Goal: Entertainment & Leisure: Consume media (video, audio)

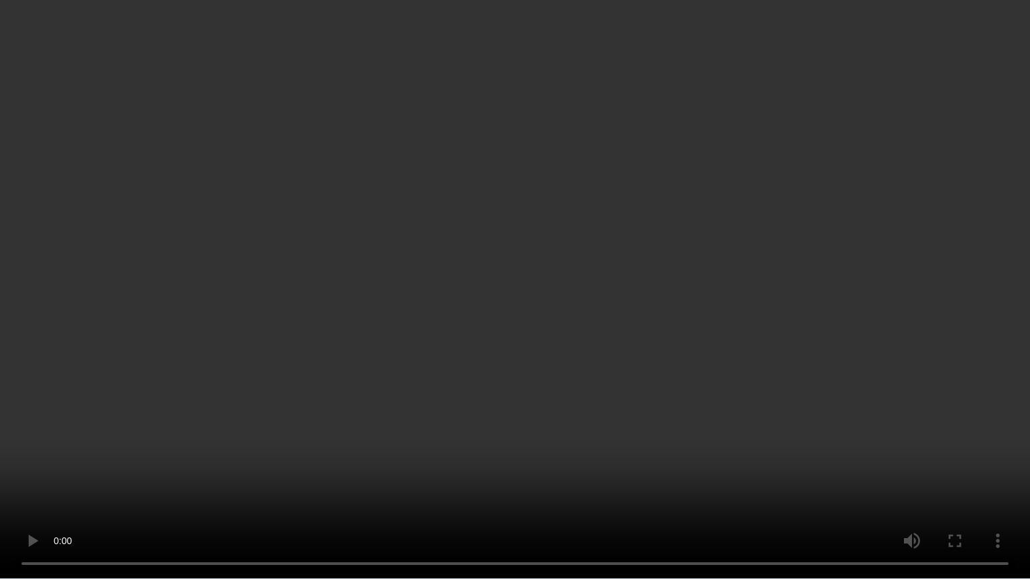
click at [802, 265] on video at bounding box center [515, 289] width 1030 height 579
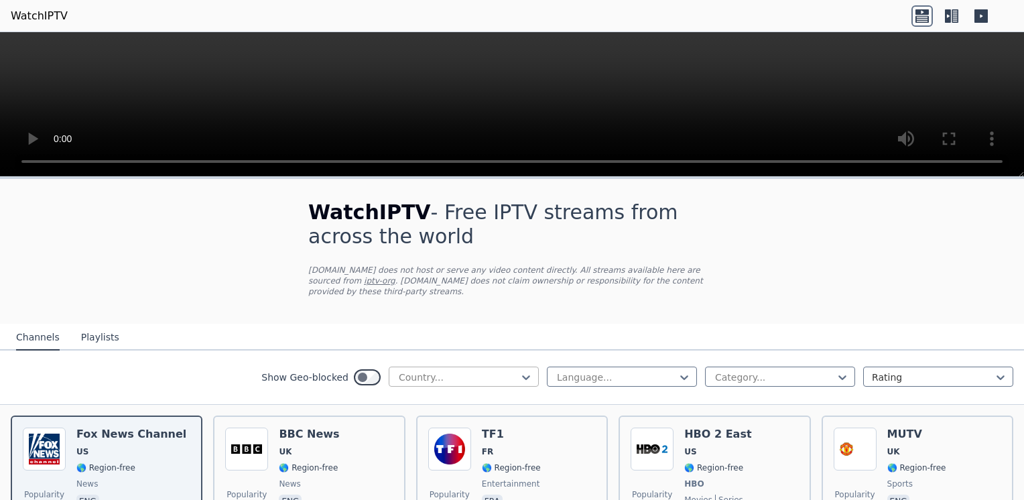
click at [526, 367] on div "Country..." at bounding box center [464, 377] width 150 height 20
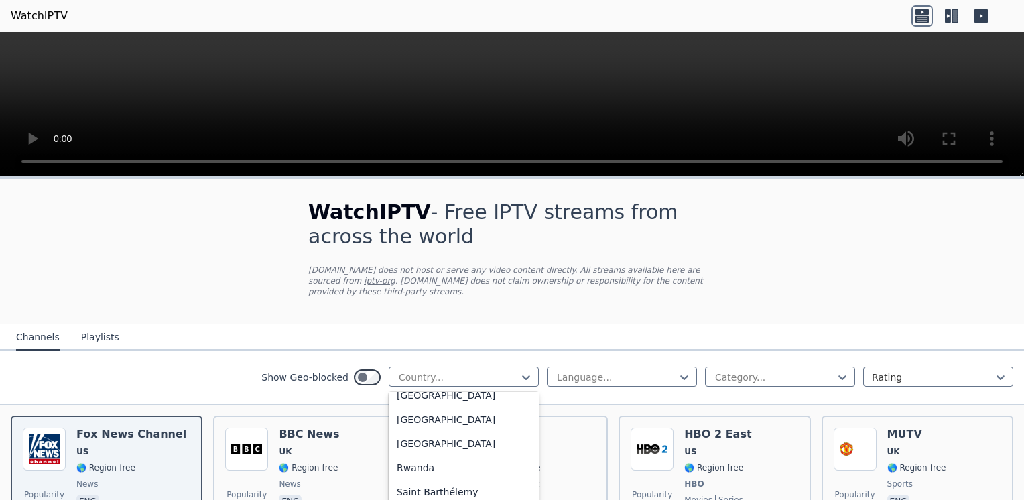
scroll to position [3657, 0]
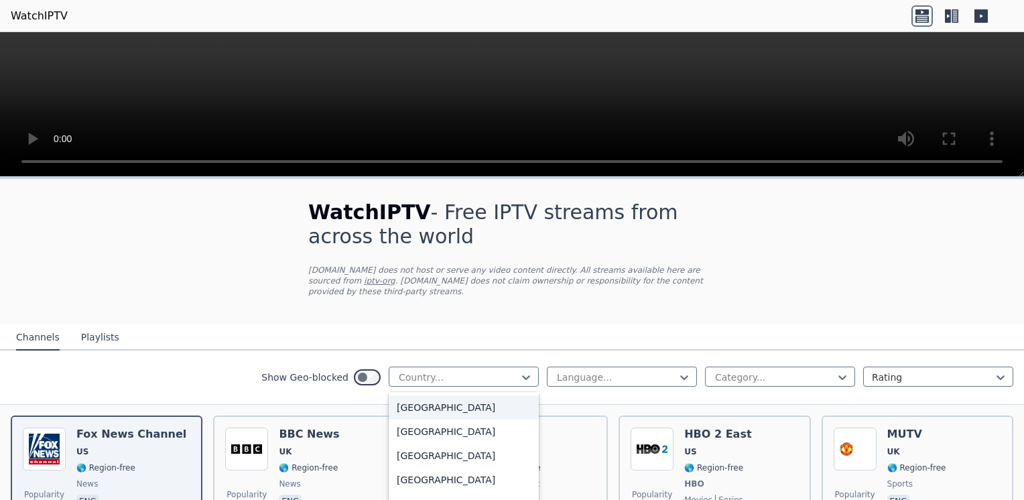
click at [428, 396] on div "[GEOGRAPHIC_DATA]" at bounding box center [464, 408] width 150 height 24
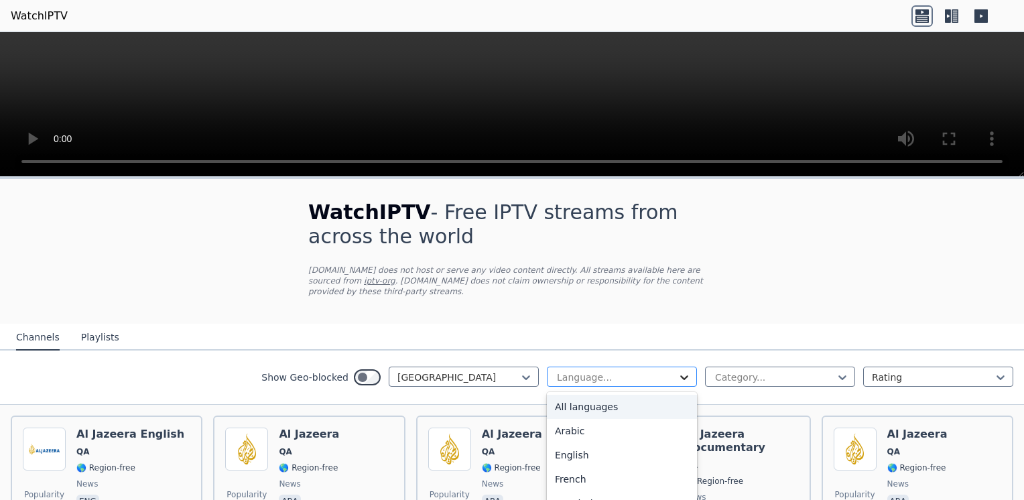
click at [678, 371] on icon at bounding box center [684, 377] width 13 height 13
click at [644, 419] on div "Arabic" at bounding box center [622, 431] width 150 height 24
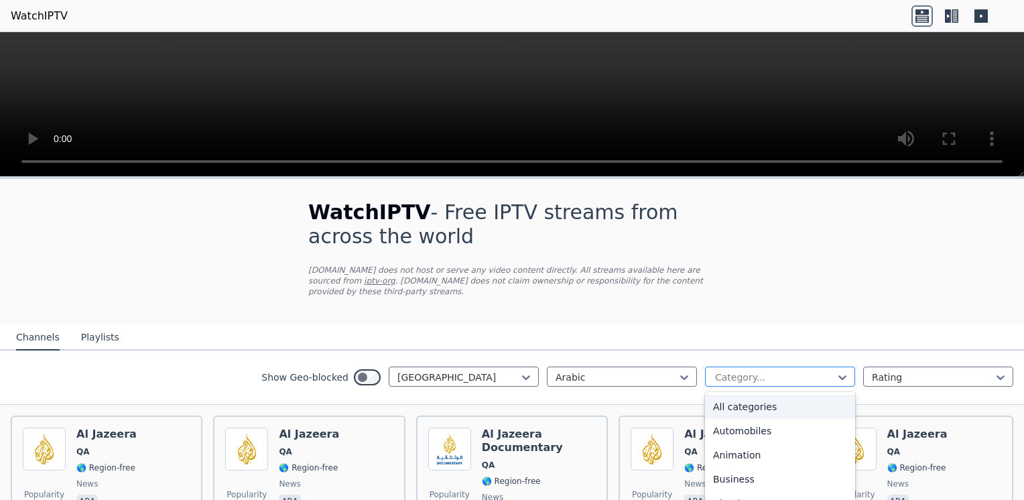
click at [758, 371] on div at bounding box center [775, 377] width 122 height 13
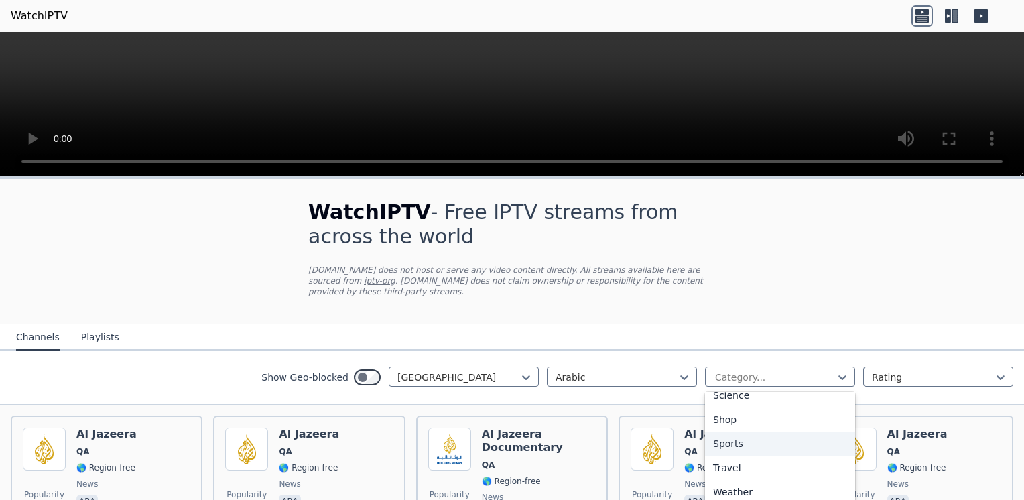
click at [772, 432] on div "Sports" at bounding box center [780, 444] width 150 height 24
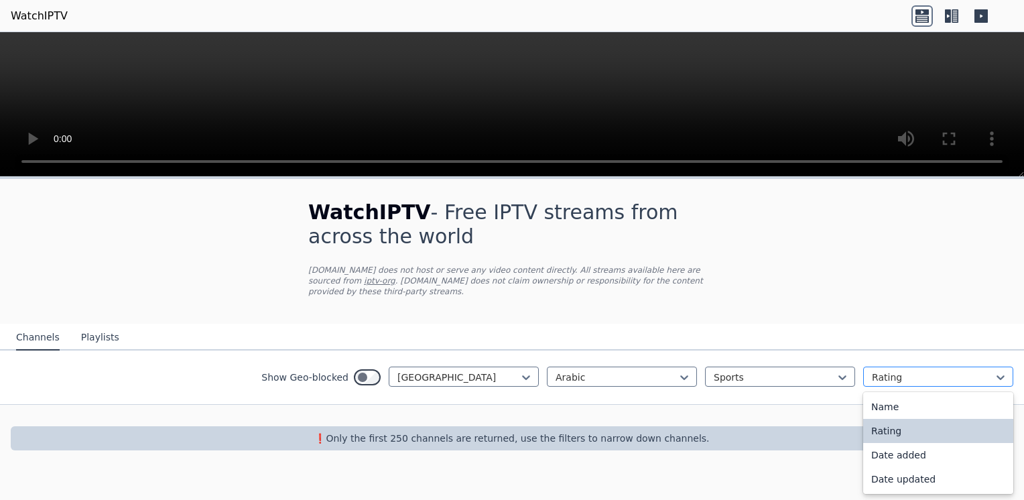
click at [913, 371] on div at bounding box center [933, 377] width 122 height 13
click at [908, 395] on div "Name" at bounding box center [939, 407] width 150 height 24
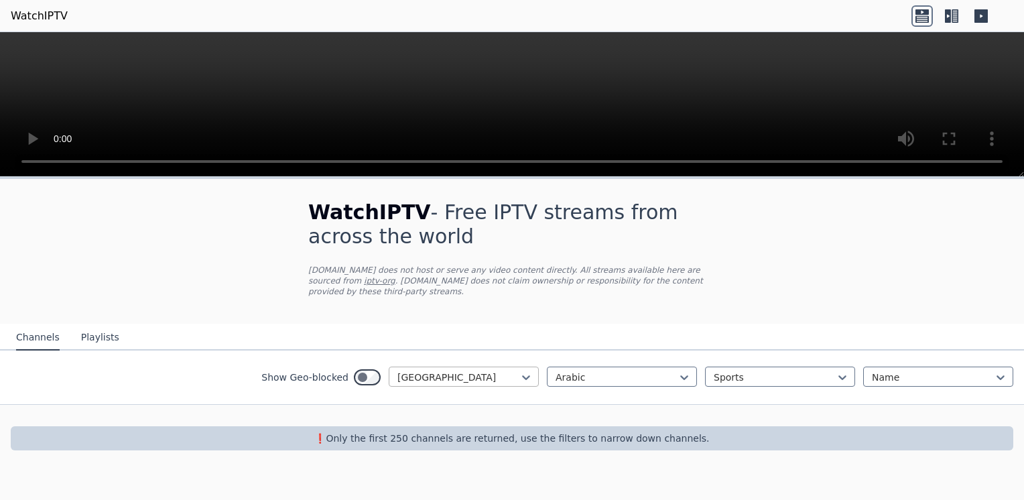
click at [487, 371] on div at bounding box center [459, 377] width 122 height 13
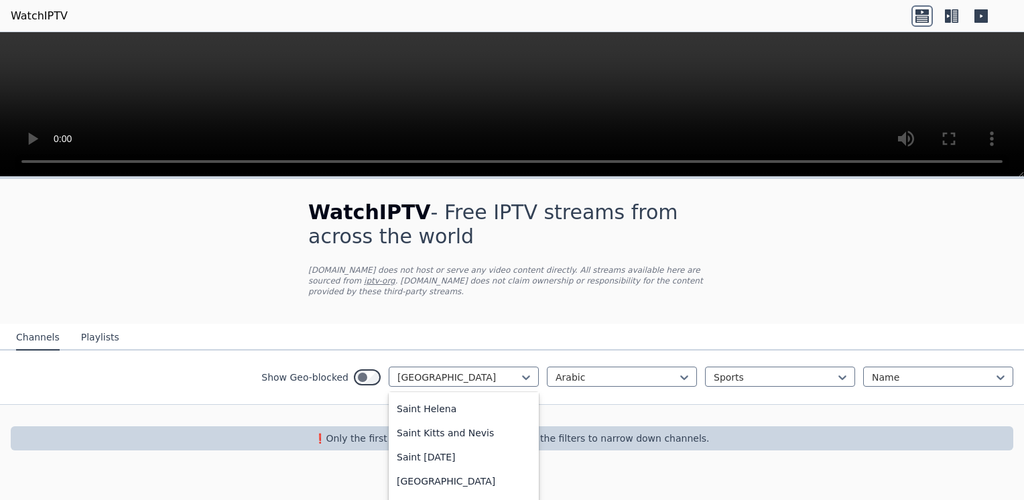
scroll to position [3838, 0]
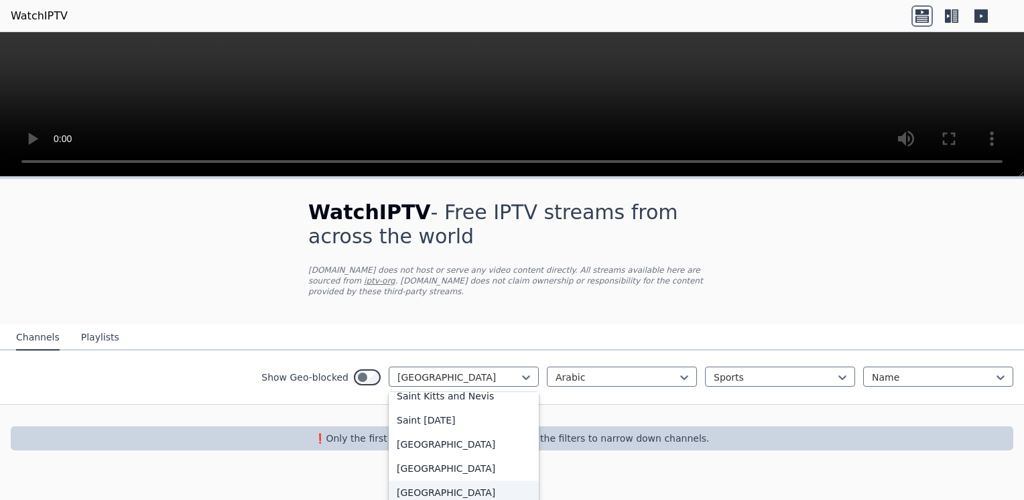
click at [458, 481] on div "[GEOGRAPHIC_DATA]" at bounding box center [464, 493] width 150 height 24
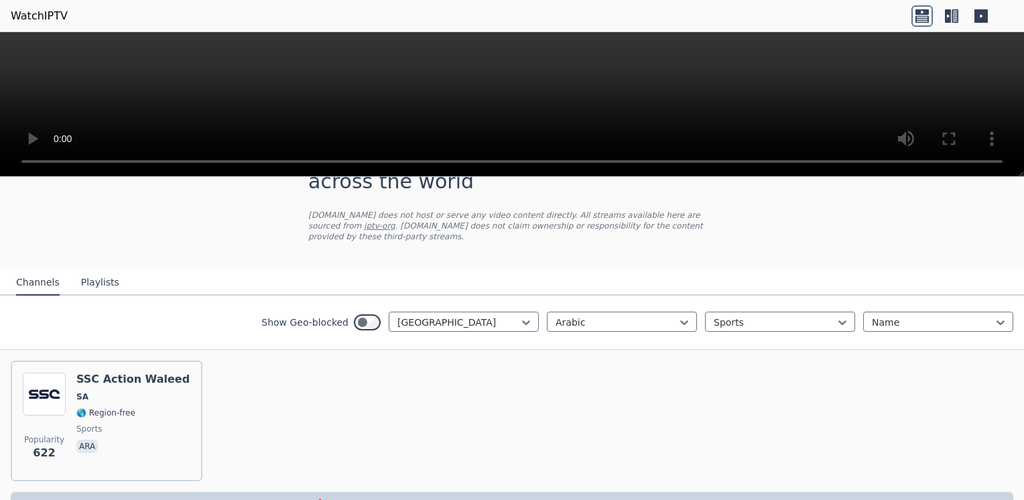
scroll to position [80, 0]
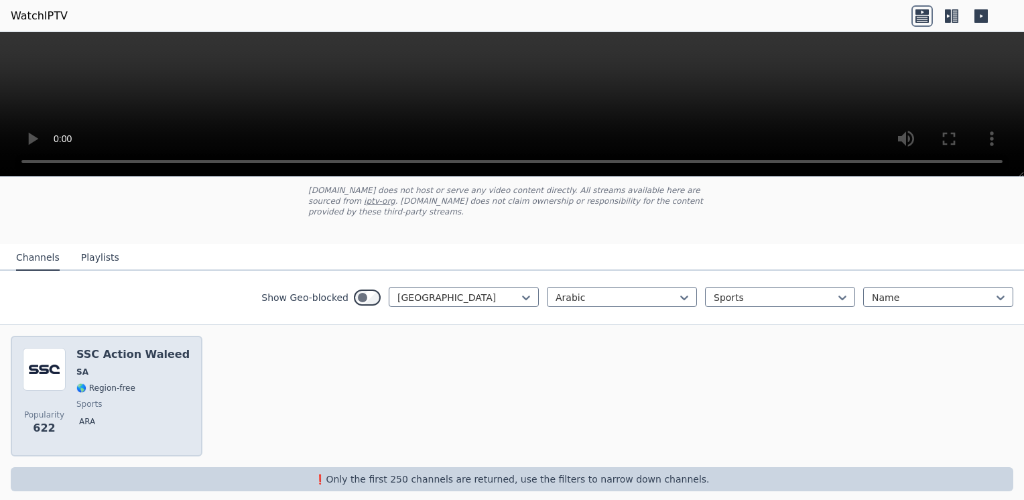
click at [96, 415] on p "ara" at bounding box center [86, 421] width 21 height 13
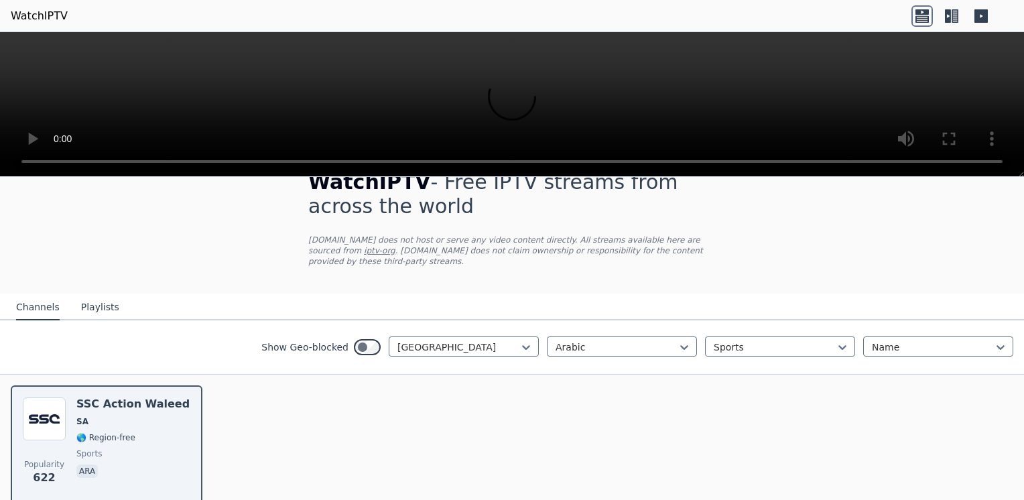
scroll to position [67, 0]
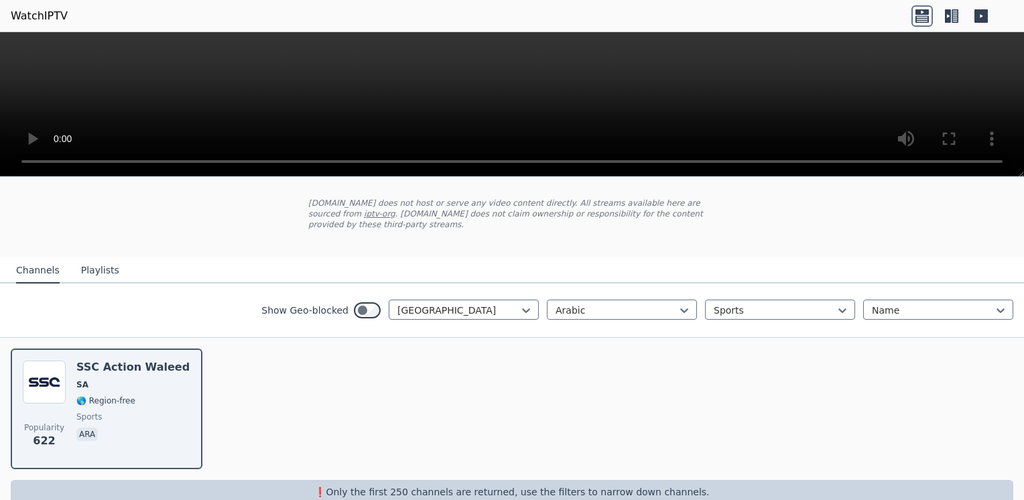
drag, startPoint x: 1024, startPoint y: 79, endPoint x: 1010, endPoint y: 7, distance: 73.8
click at [574, 109] on video at bounding box center [512, 104] width 1024 height 145
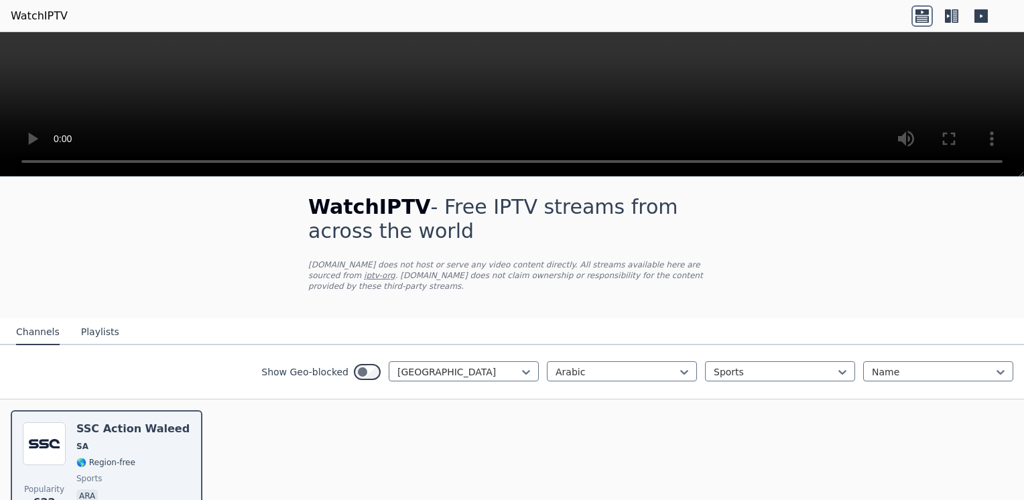
scroll to position [0, 0]
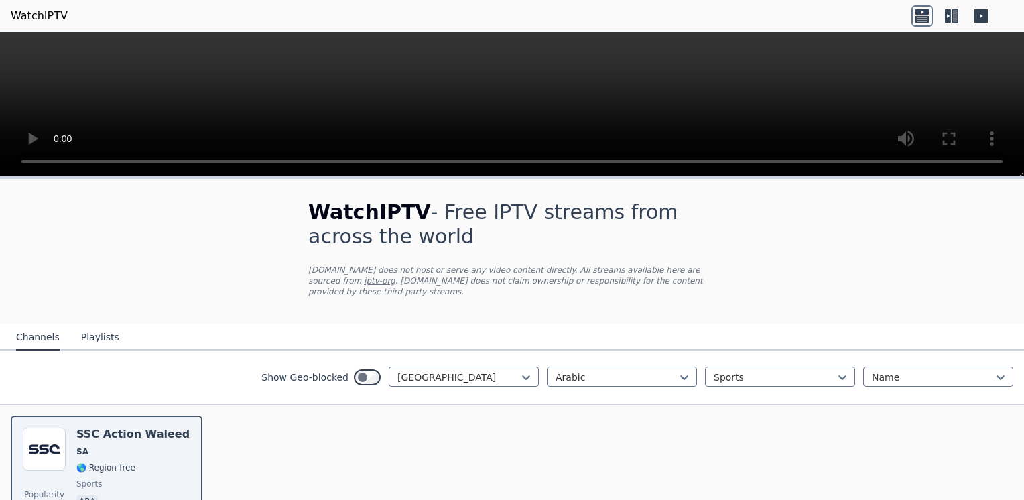
drag, startPoint x: 914, startPoint y: 229, endPoint x: 843, endPoint y: 53, distance: 190.1
click at [753, 374] on div "Arabic Sports Name" at bounding box center [780, 377] width 467 height 21
click at [761, 371] on div at bounding box center [775, 377] width 122 height 13
click at [759, 399] on div "All categories" at bounding box center [780, 407] width 150 height 24
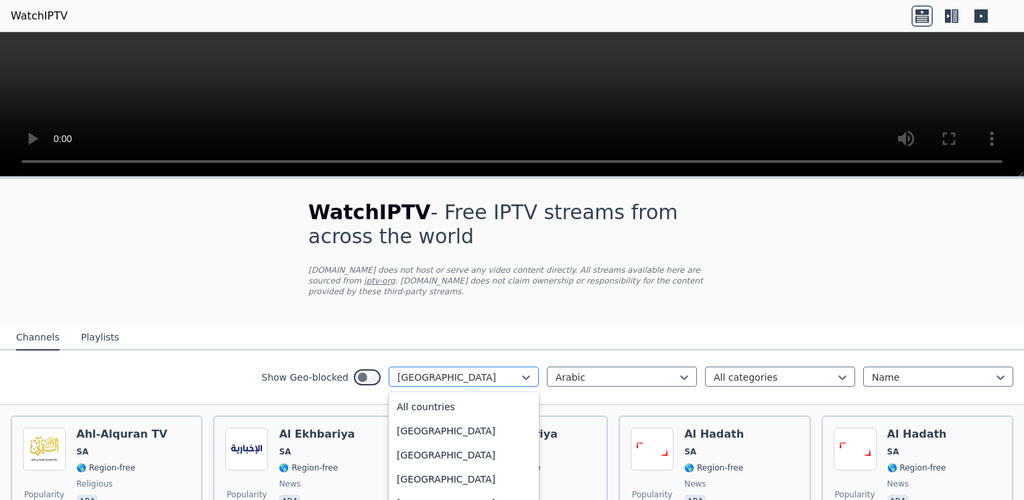
click at [448, 371] on div at bounding box center [459, 377] width 122 height 13
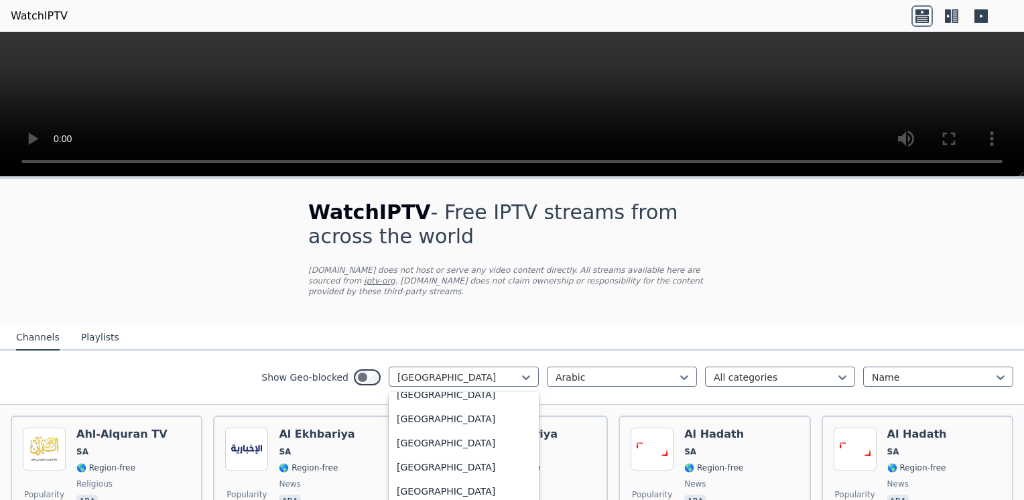
scroll to position [3211, 0]
click at [445, 408] on div "[GEOGRAPHIC_DATA]" at bounding box center [464, 420] width 150 height 24
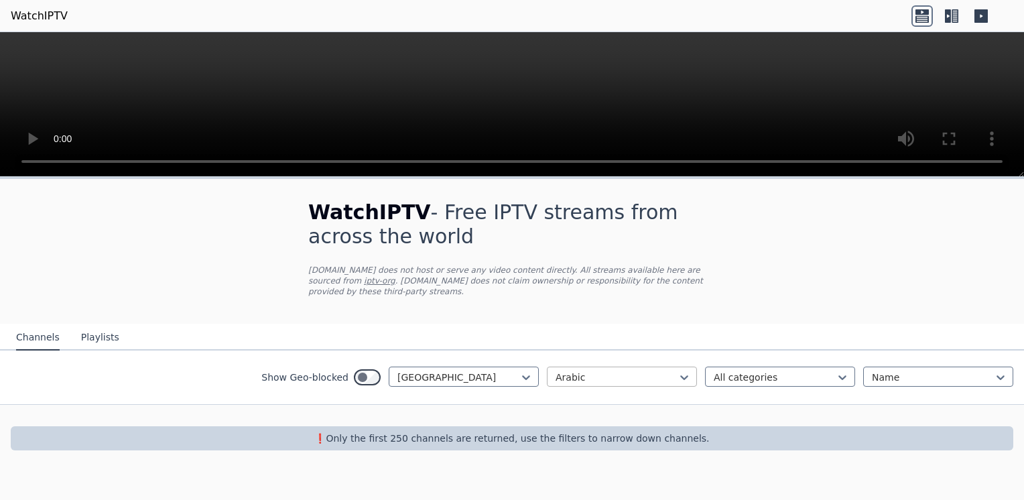
click at [638, 371] on div at bounding box center [617, 377] width 122 height 13
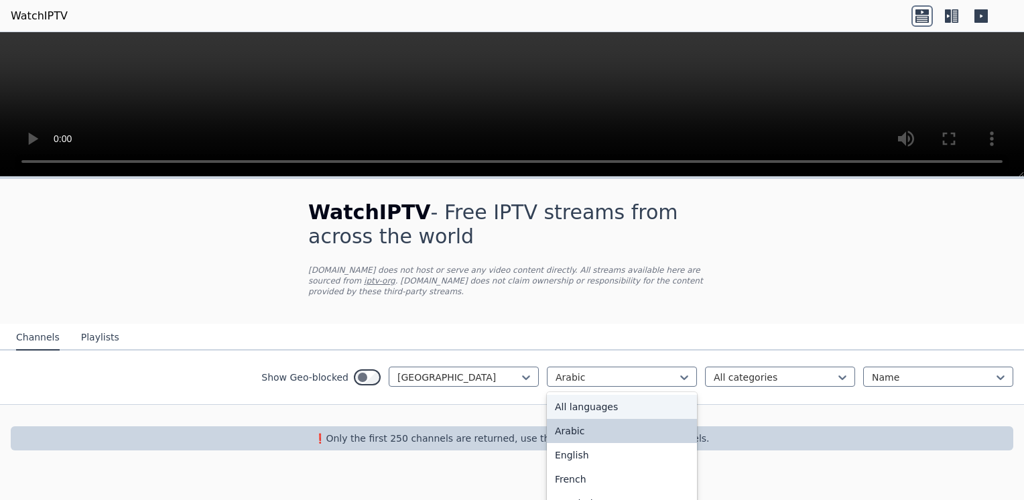
click at [634, 395] on div "All languages" at bounding box center [622, 407] width 150 height 24
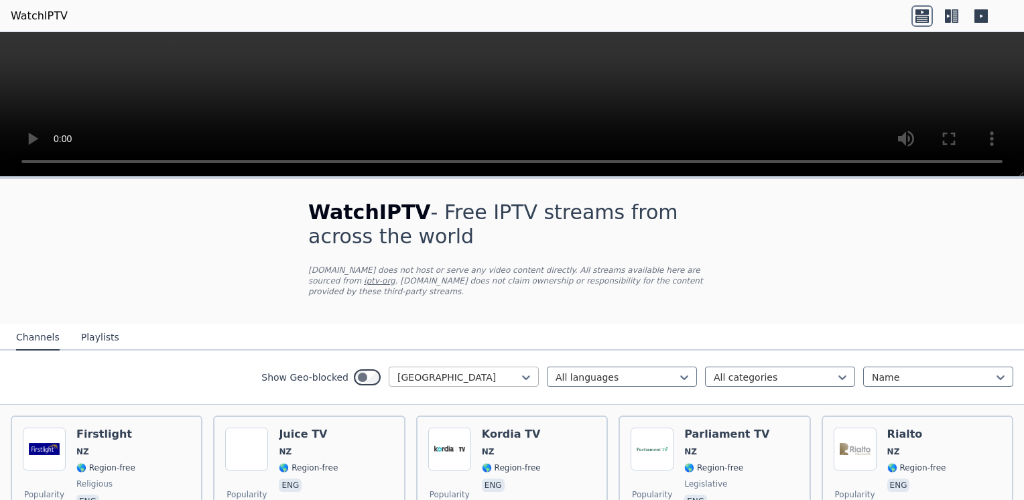
click at [520, 371] on icon at bounding box center [526, 377] width 13 height 13
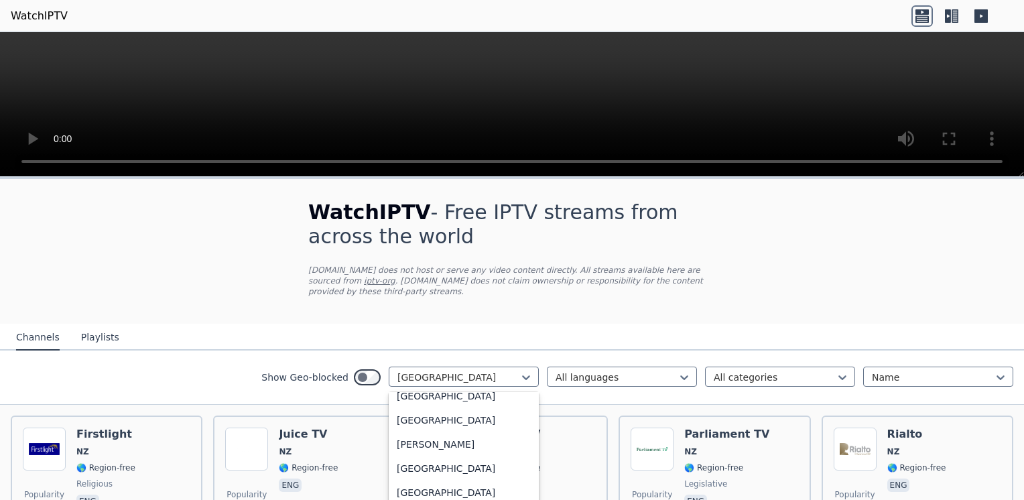
scroll to position [746, 0]
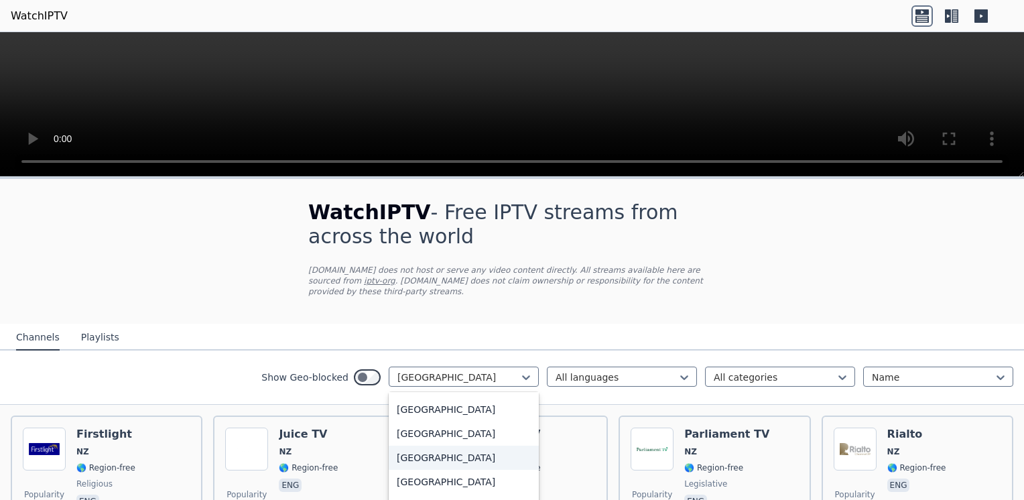
click at [406, 454] on div "[GEOGRAPHIC_DATA]" at bounding box center [464, 458] width 150 height 24
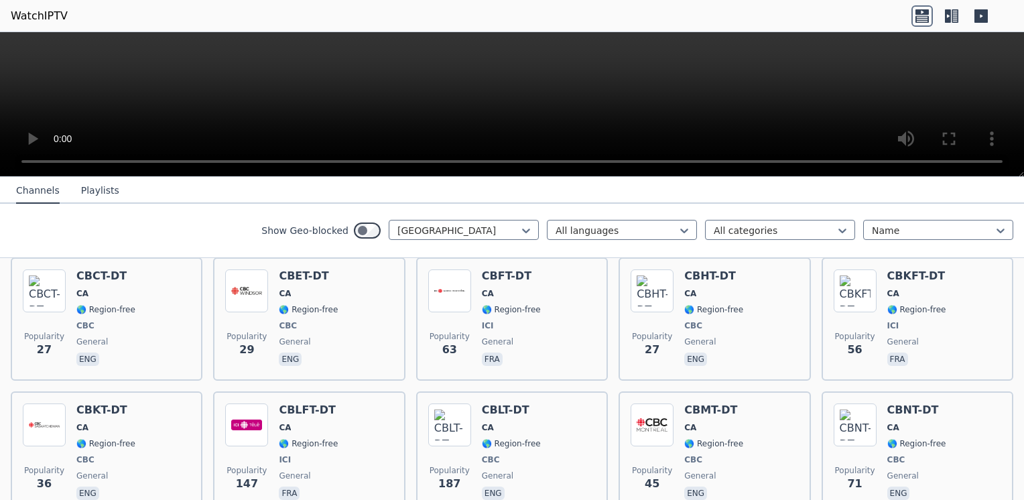
scroll to position [183, 0]
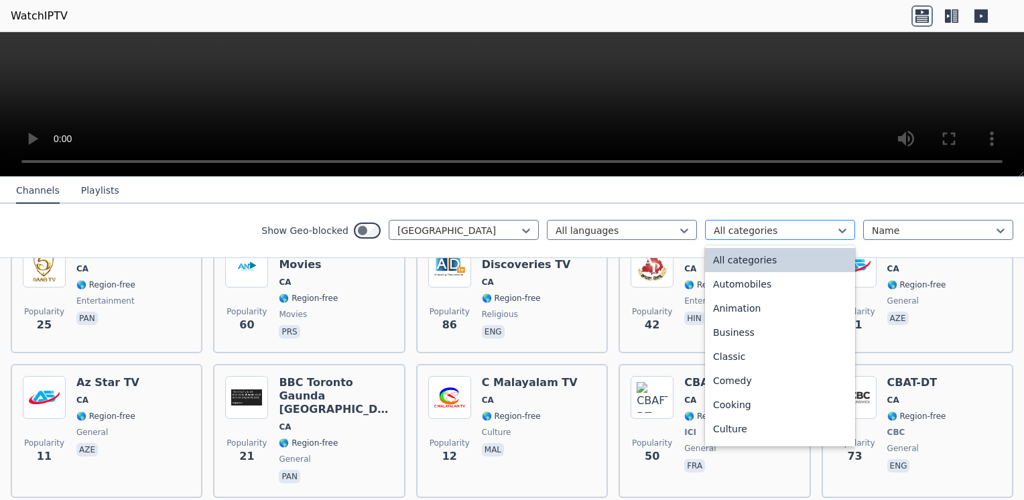
click at [806, 227] on div at bounding box center [775, 230] width 122 height 13
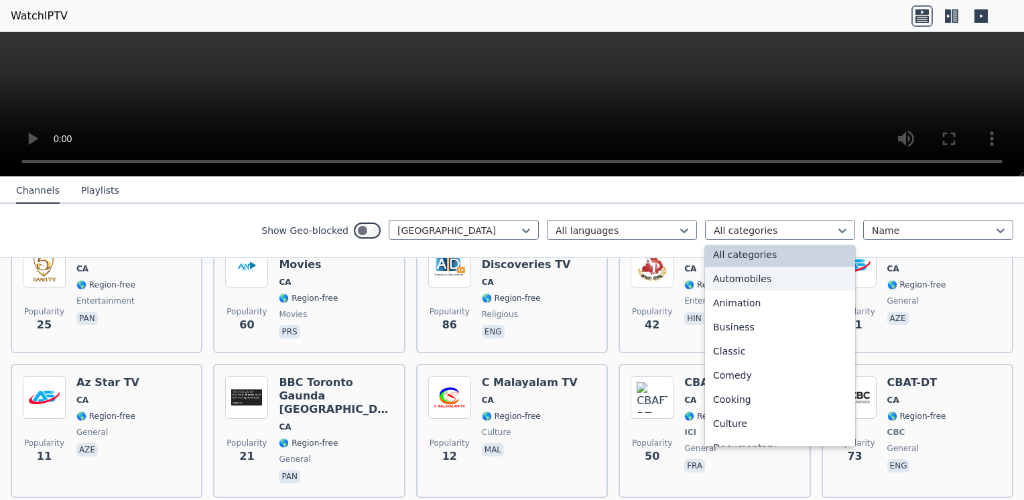
scroll to position [0, 0]
click at [785, 290] on div "Automobiles" at bounding box center [780, 284] width 150 height 24
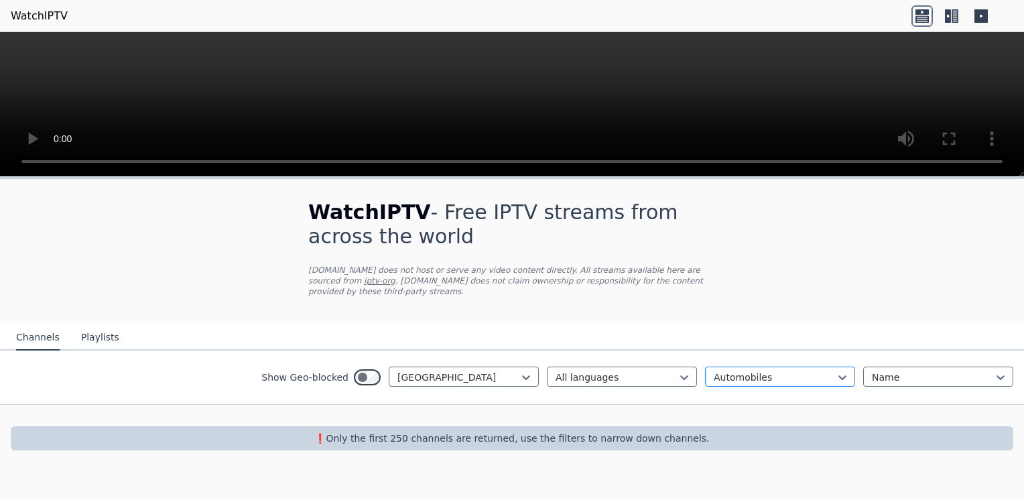
click at [791, 367] on div "Automobiles" at bounding box center [780, 377] width 150 height 20
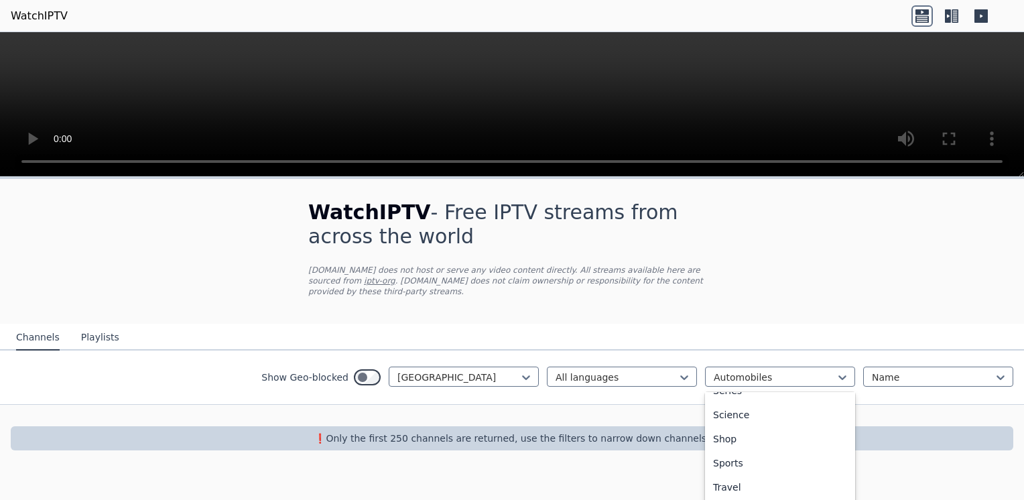
scroll to position [532, 0]
click at [767, 443] on div "Sports" at bounding box center [780, 455] width 150 height 24
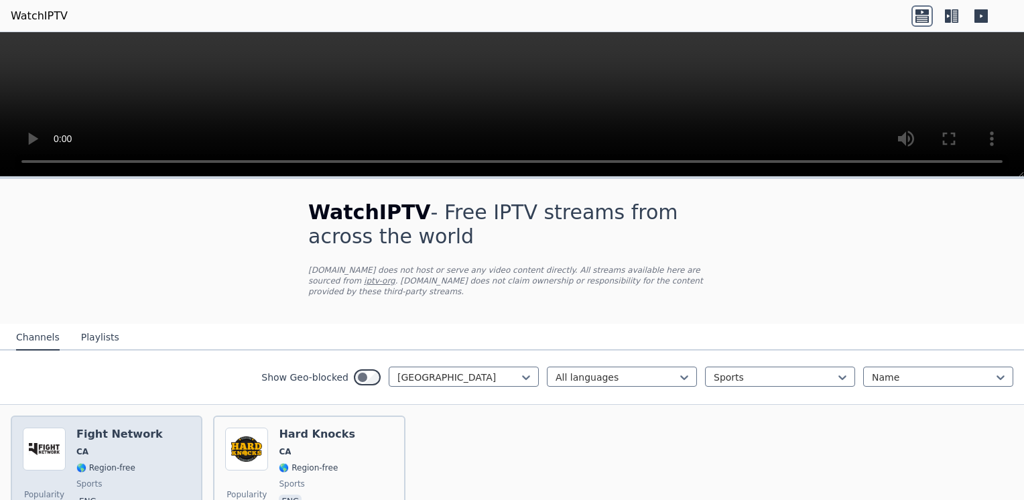
click at [109, 449] on div "Fight Network CA 🌎 Region-free sports eng" at bounding box center [119, 476] width 86 height 97
